Goal: Navigation & Orientation: Find specific page/section

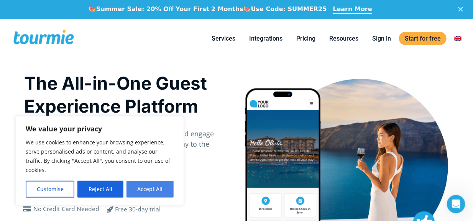
click at [149, 193] on button "Accept All" at bounding box center [150, 189] width 47 height 17
checkbox input "true"
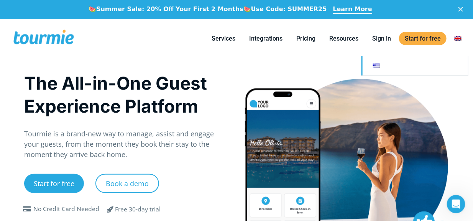
click at [381, 67] on link at bounding box center [414, 65] width 107 height 19
